Goal: Transaction & Acquisition: Purchase product/service

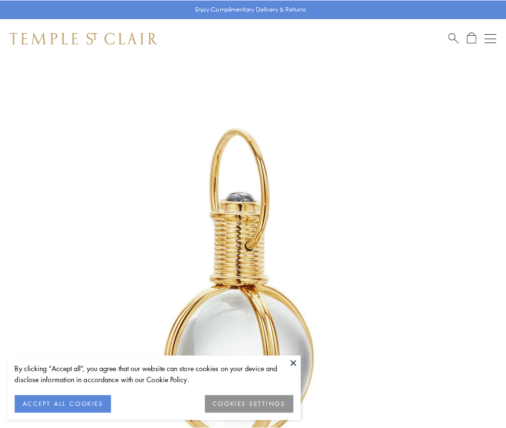
scroll to position [252, 0]
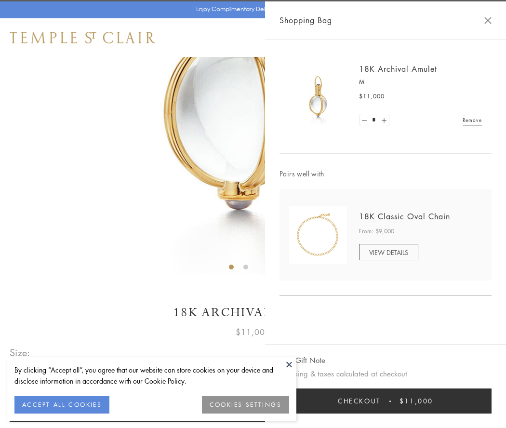
click at [386, 401] on button "Checkout $11,000" at bounding box center [385, 400] width 212 height 25
